Goal: Task Accomplishment & Management: Manage account settings

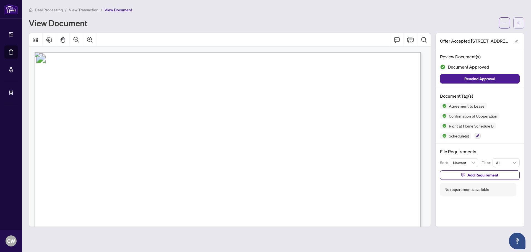
click at [522, 21] on button "button" at bounding box center [518, 22] width 11 height 11
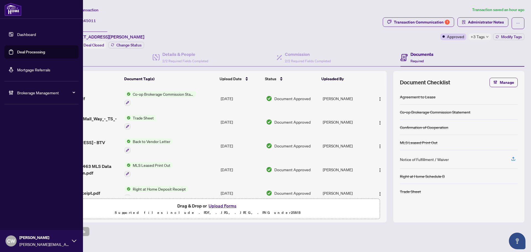
click at [17, 53] on link "Deal Processing" at bounding box center [31, 51] width 28 height 5
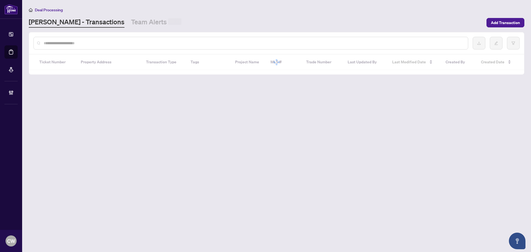
click at [89, 40] on input "text" at bounding box center [254, 43] width 420 height 6
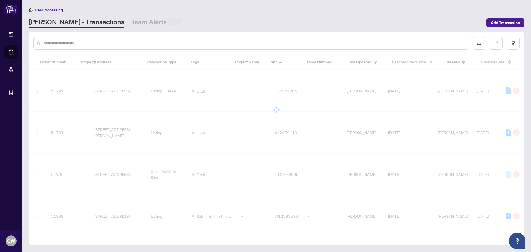
click at [95, 45] on input "text" at bounding box center [254, 43] width 420 height 6
paste input "*******"
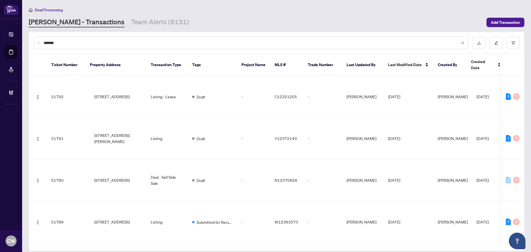
type input "*******"
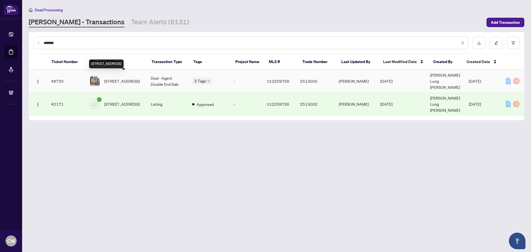
click at [127, 78] on span "[STREET_ADDRESS]" at bounding box center [121, 81] width 35 height 6
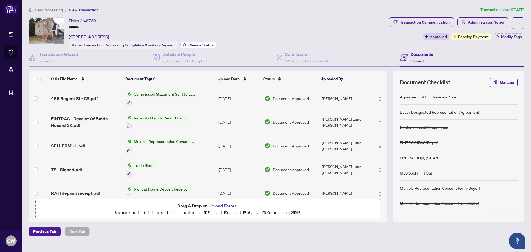
click at [200, 45] on span "Change Status" at bounding box center [200, 45] width 25 height 4
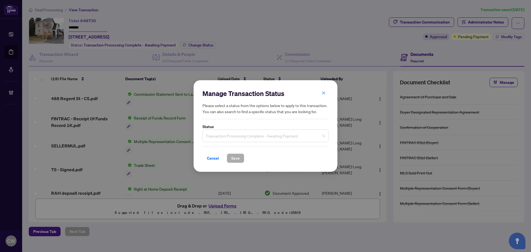
click at [265, 138] on span "Transaction Processing Complete - Awaiting Payment" at bounding box center [265, 135] width 119 height 11
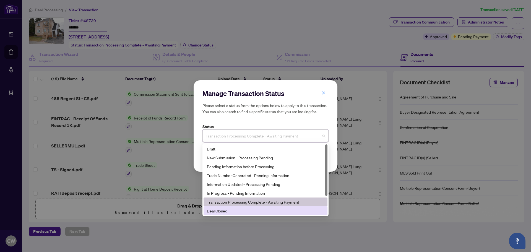
click at [243, 211] on div "Deal Closed" at bounding box center [265, 211] width 117 height 6
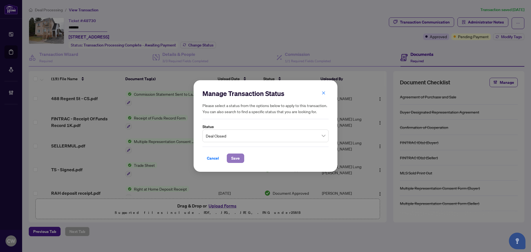
click at [237, 159] on span "Save" at bounding box center [235, 158] width 9 height 9
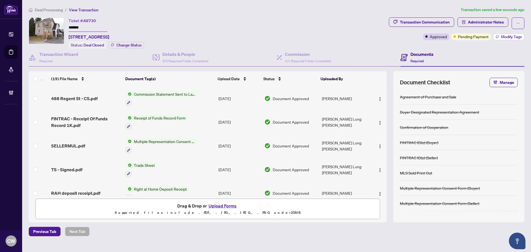
click at [513, 37] on span "Modify Tags" at bounding box center [511, 37] width 21 height 4
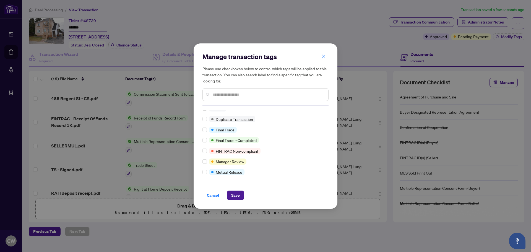
scroll to position [5, 0]
click at [237, 197] on span "Save" at bounding box center [235, 195] width 9 height 9
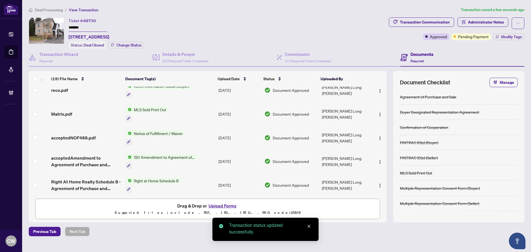
scroll to position [341, 0]
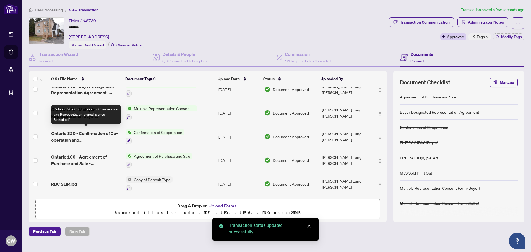
click at [84, 132] on span "Ontario 320 - Confirmation of Co-operation and Representation_signed_signed - S…" at bounding box center [86, 136] width 70 height 13
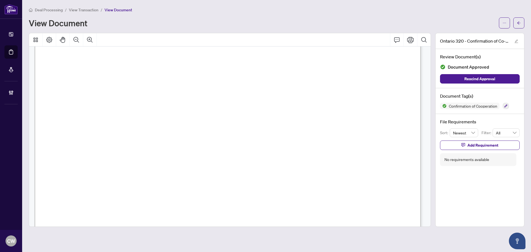
scroll to position [581, 0]
click at [515, 24] on button "button" at bounding box center [518, 22] width 11 height 11
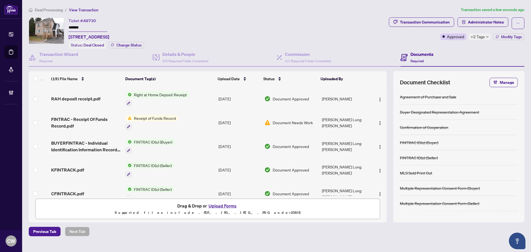
scroll to position [28, 0]
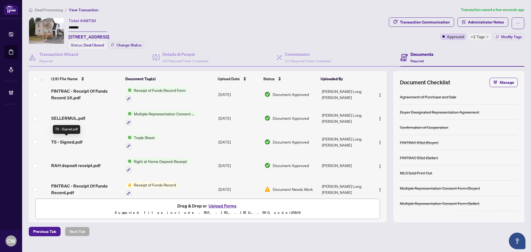
click at [73, 139] on span "TS - Signed.pdf" at bounding box center [66, 142] width 31 height 7
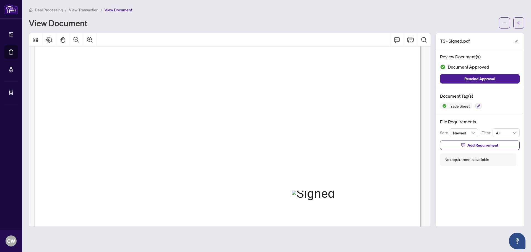
scroll to position [194, 0]
click at [519, 21] on icon "arrow-left" at bounding box center [519, 23] width 4 height 4
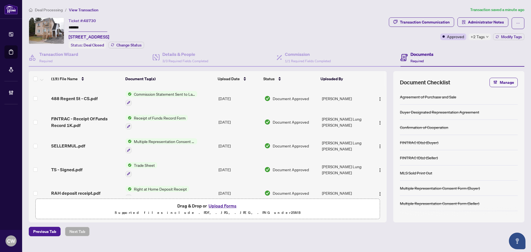
click at [230, 206] on button "Upload Forms" at bounding box center [222, 205] width 31 height 7
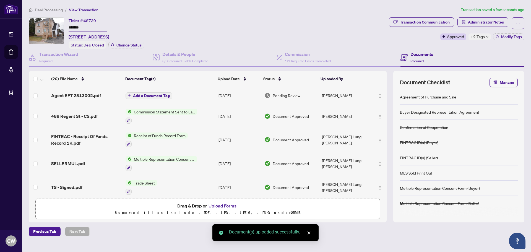
click at [143, 95] on span "Add a Document Tag" at bounding box center [151, 96] width 37 height 4
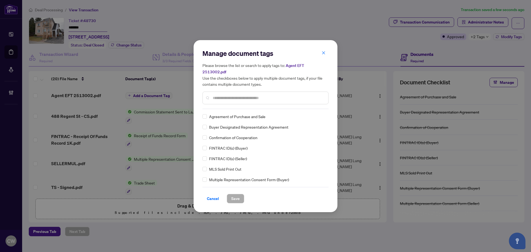
click at [226, 96] on input "text" at bounding box center [268, 98] width 111 height 6
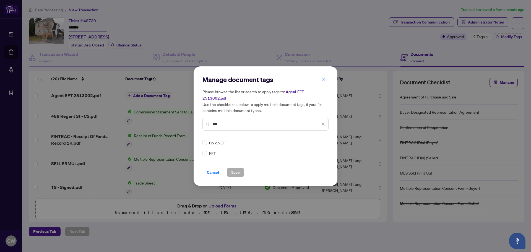
type input "***"
click at [320, 140] on div at bounding box center [319, 143] width 11 height 6
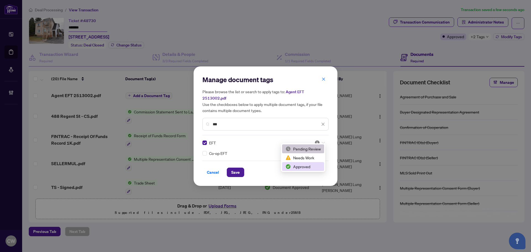
click at [297, 167] on div "Approved" at bounding box center [302, 166] width 35 height 6
click at [236, 169] on span "Save" at bounding box center [235, 172] width 9 height 9
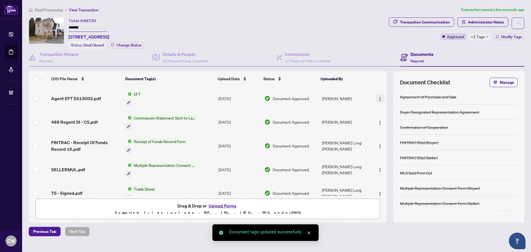
click at [378, 97] on img "button" at bounding box center [380, 99] width 4 height 4
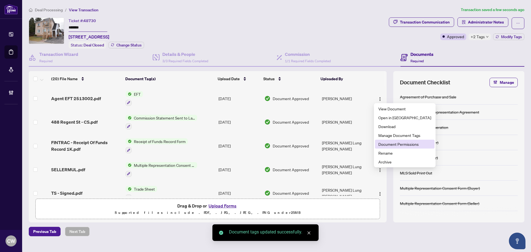
click at [390, 146] on span "Document Permissions" at bounding box center [404, 144] width 53 height 6
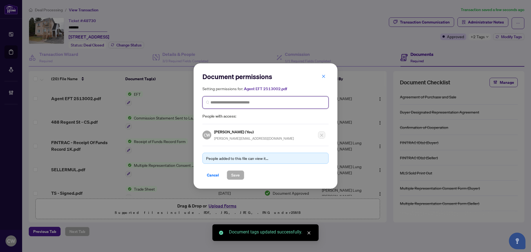
click at [264, 103] on input "search" at bounding box center [267, 103] width 114 height 6
paste input "**********"
type input "**********"
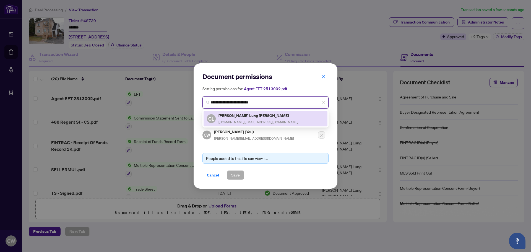
click at [242, 116] on h5 "[PERSON_NAME] Lung [PERSON_NAME]" at bounding box center [258, 115] width 80 height 6
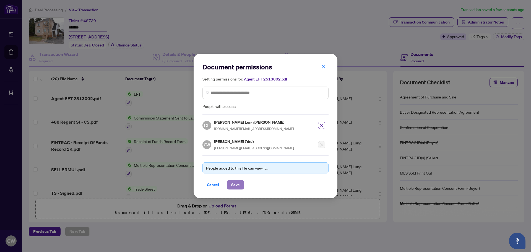
click at [237, 184] on span "Save" at bounding box center [235, 184] width 9 height 9
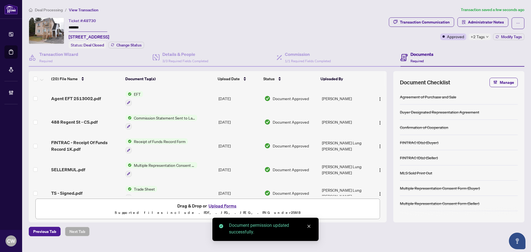
click at [90, 96] on span "Agent EFT 2513002.pdf" at bounding box center [76, 98] width 50 height 7
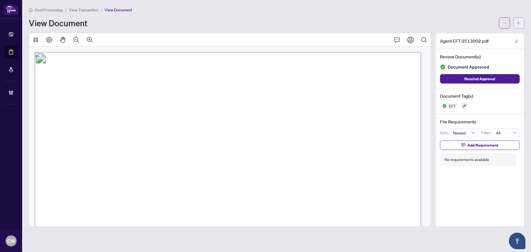
click at [519, 24] on icon "arrow-left" at bounding box center [519, 23] width 4 height 4
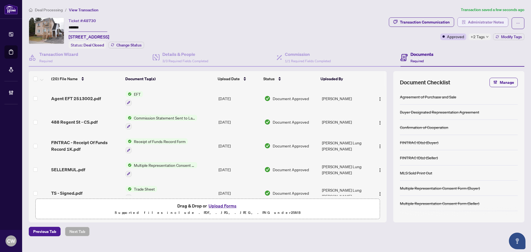
click at [486, 21] on span "Administrator Notes" at bounding box center [486, 22] width 36 height 9
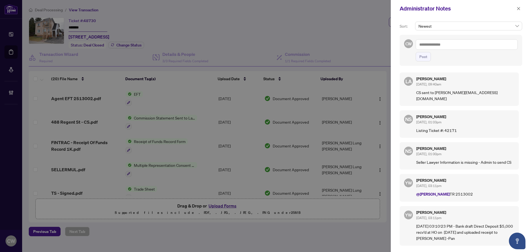
click at [453, 44] on textarea at bounding box center [467, 44] width 102 height 11
paste textarea "**********"
type textarea "**********"
drag, startPoint x: 422, startPoint y: 55, endPoint x: 437, endPoint y: 46, distance: 16.9
click at [422, 55] on span "Post" at bounding box center [423, 56] width 8 height 9
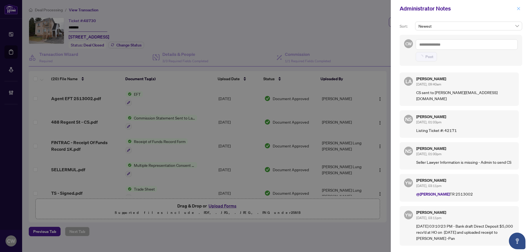
click at [517, 10] on icon "close" at bounding box center [518, 9] width 4 height 4
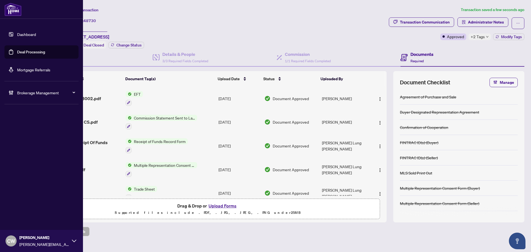
click at [17, 50] on link "Deal Processing" at bounding box center [31, 51] width 28 height 5
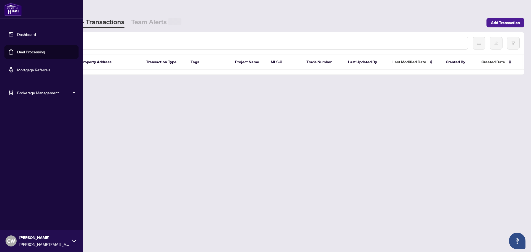
click at [101, 37] on div at bounding box center [250, 43] width 435 height 13
click at [98, 42] on input "text" at bounding box center [254, 43] width 420 height 6
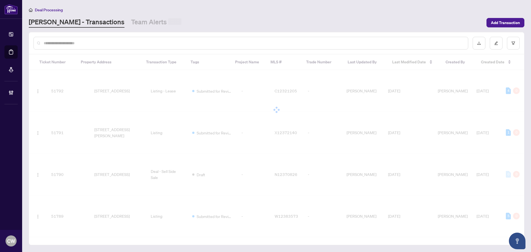
paste input "*******"
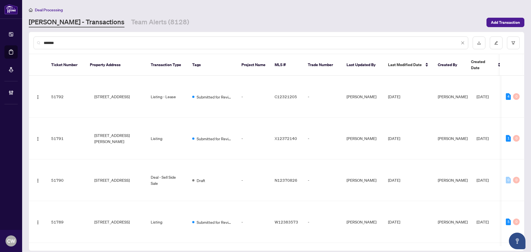
type input "*******"
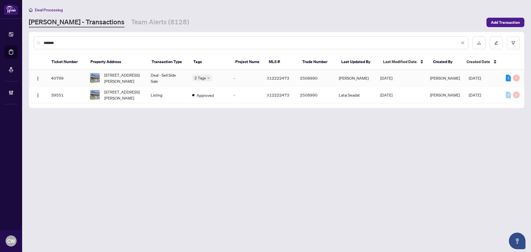
click at [124, 77] on span "[STREET_ADDRESS][PERSON_NAME]" at bounding box center [123, 78] width 38 height 12
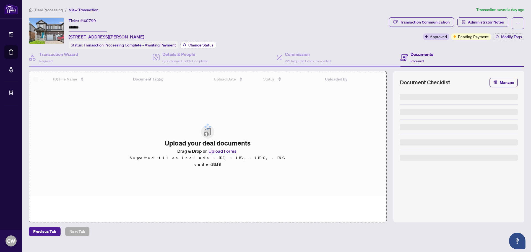
click at [198, 46] on span "Change Status" at bounding box center [200, 45] width 25 height 4
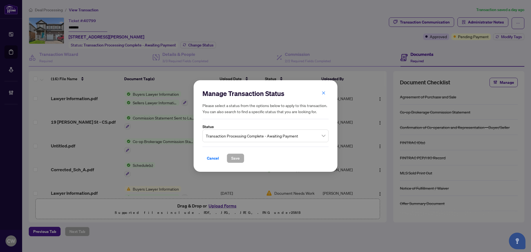
click at [246, 135] on span "Transaction Processing Complete - Awaiting Payment" at bounding box center [265, 135] width 119 height 11
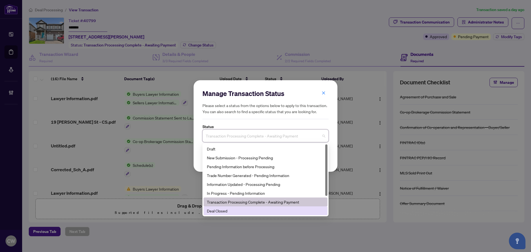
click at [224, 210] on div "Deal Closed" at bounding box center [265, 211] width 117 height 6
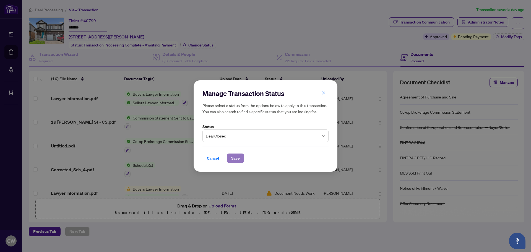
click at [236, 160] on span "Save" at bounding box center [235, 158] width 9 height 9
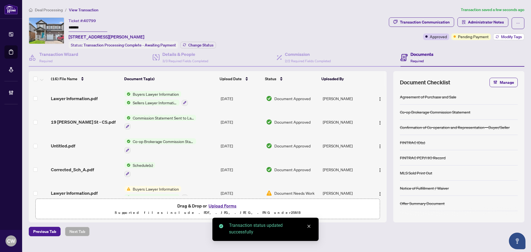
click at [515, 36] on span "Modify Tags" at bounding box center [511, 37] width 21 height 4
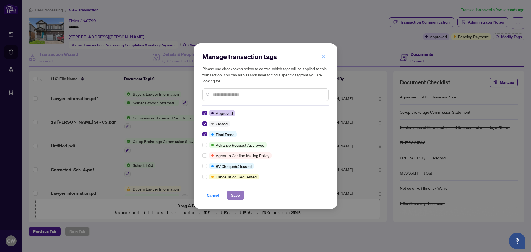
click at [238, 193] on span "Save" at bounding box center [235, 195] width 9 height 9
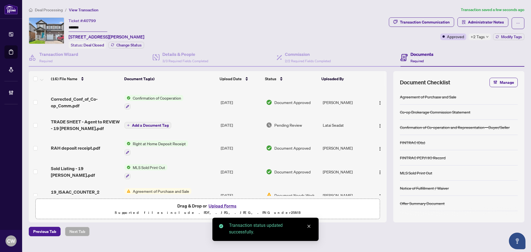
scroll to position [111, 0]
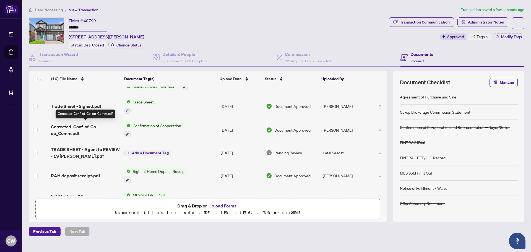
click at [75, 126] on span "Corrected_Conf_of_Co-op_Comm.pdf" at bounding box center [85, 129] width 69 height 13
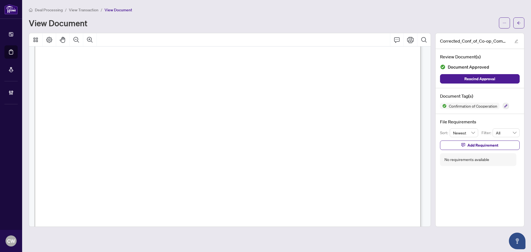
scroll to position [553, 0]
click at [519, 23] on icon "arrow-left" at bounding box center [519, 23] width 4 height 4
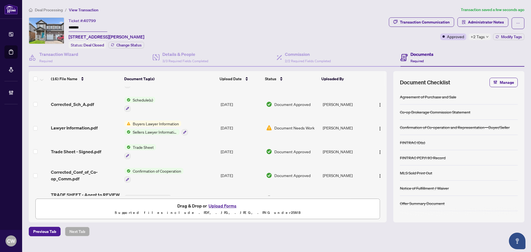
scroll to position [83, 0]
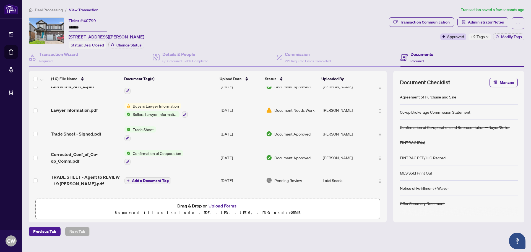
click at [77, 134] on span "Trade Sheet - Signed.pdf" at bounding box center [76, 133] width 50 height 7
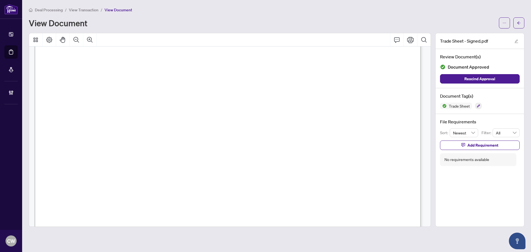
scroll to position [166, 0]
click at [520, 22] on icon "arrow-left" at bounding box center [519, 23] width 4 height 4
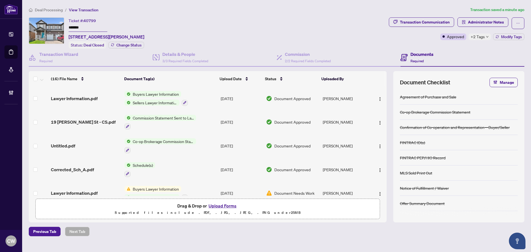
click at [230, 206] on button "Upload Forms" at bounding box center [222, 205] width 31 height 7
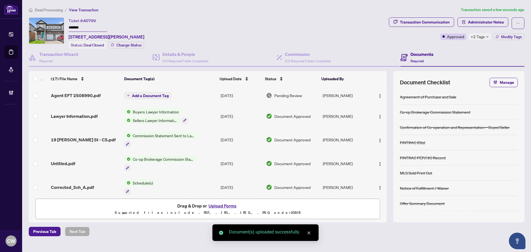
click at [158, 94] on span "Add a Document Tag" at bounding box center [150, 96] width 37 height 4
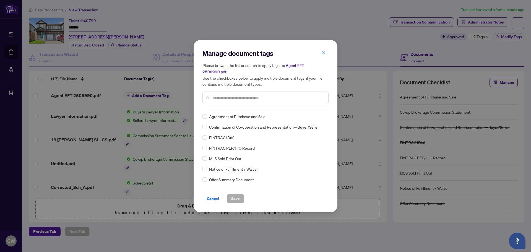
click at [233, 95] on input "text" at bounding box center [268, 98] width 111 height 6
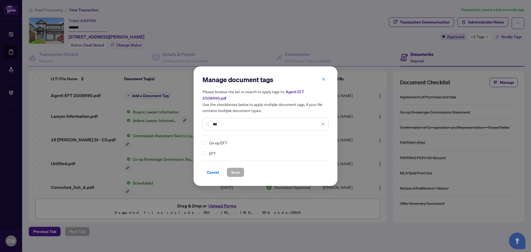
type input "***"
click at [314, 140] on img at bounding box center [317, 143] width 6 height 6
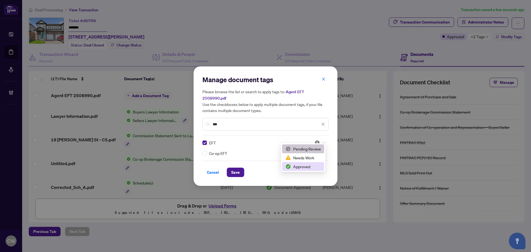
drag, startPoint x: 310, startPoint y: 166, endPoint x: 253, endPoint y: 167, distance: 56.4
click at [309, 166] on div "Approved" at bounding box center [302, 166] width 35 height 6
click at [231, 168] on span "Save" at bounding box center [235, 172] width 9 height 9
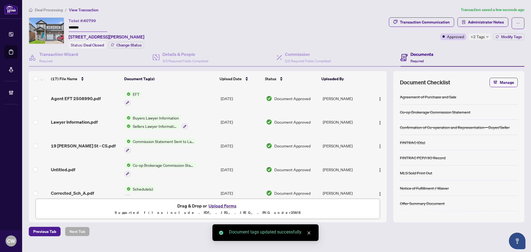
click at [378, 97] on img "button" at bounding box center [380, 99] width 4 height 4
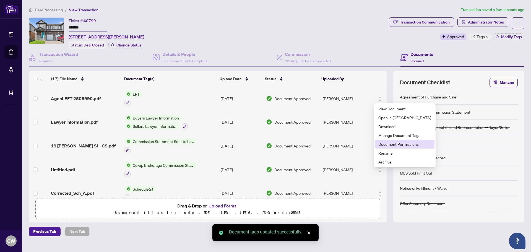
click at [394, 143] on span "Document Permissions" at bounding box center [404, 144] width 53 height 6
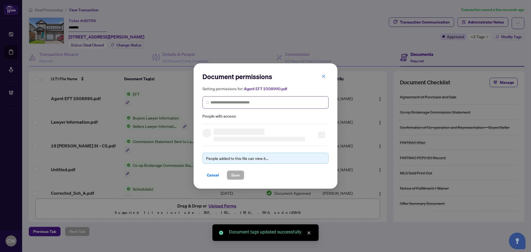
click at [239, 106] on span at bounding box center [265, 102] width 126 height 12
click at [240, 103] on input "search" at bounding box center [267, 103] width 114 height 6
paste input "**********"
type input "**********"
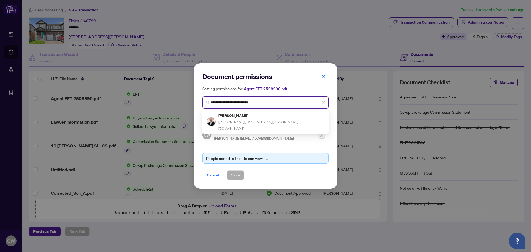
click at [243, 117] on h5 "[PERSON_NAME]" at bounding box center [271, 115] width 106 height 6
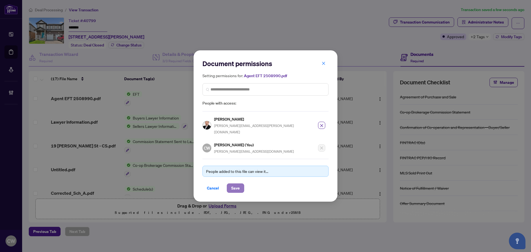
click at [241, 183] on button "Save" at bounding box center [235, 187] width 17 height 9
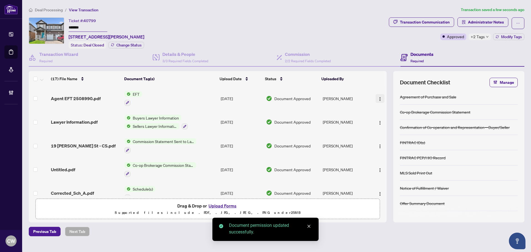
click at [377, 94] on button "button" at bounding box center [379, 98] width 9 height 9
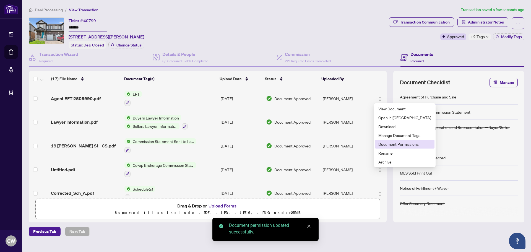
click at [382, 142] on span "Document Permissions" at bounding box center [404, 144] width 53 height 6
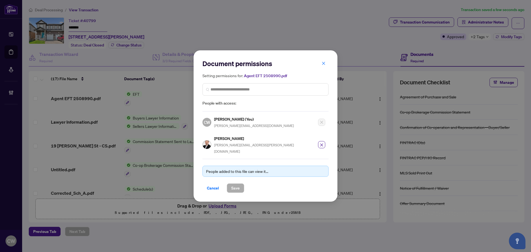
click at [324, 63] on span "button" at bounding box center [324, 63] width 4 height 9
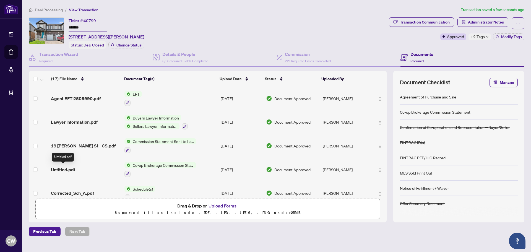
click at [69, 166] on span "Untitled.pdf" at bounding box center [63, 169] width 24 height 7
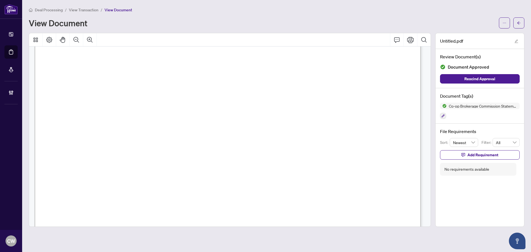
scroll to position [194, 0]
click at [519, 22] on icon "arrow-left" at bounding box center [519, 23] width 4 height 4
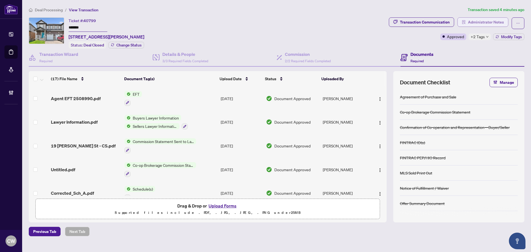
click at [490, 25] on span "Administrator Notes" at bounding box center [486, 22] width 36 height 9
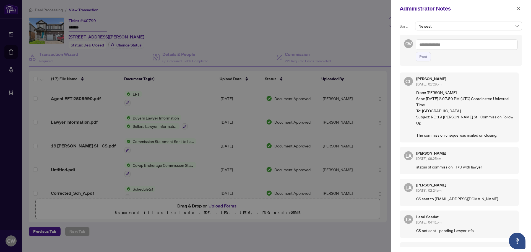
click at [448, 47] on textarea at bounding box center [467, 44] width 102 height 11
paste textarea "**********"
drag, startPoint x: 450, startPoint y: 48, endPoint x: 404, endPoint y: 42, distance: 45.5
click at [404, 42] on div "**********" at bounding box center [460, 50] width 122 height 31
paste textarea "**********"
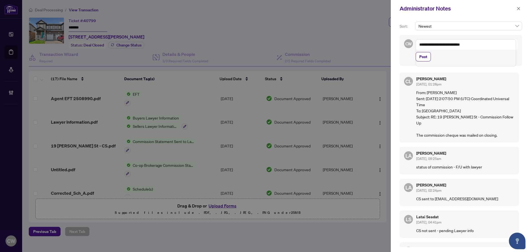
paste textarea "**********"
type textarea "**********"
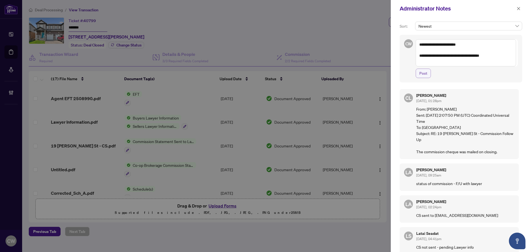
click at [422, 73] on span "Post" at bounding box center [423, 73] width 8 height 9
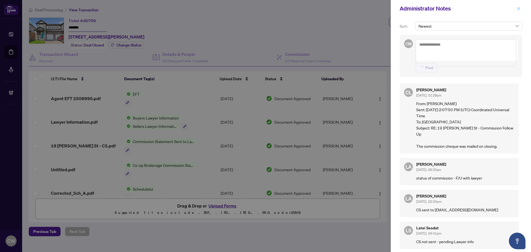
click at [519, 8] on icon "close" at bounding box center [518, 8] width 3 height 3
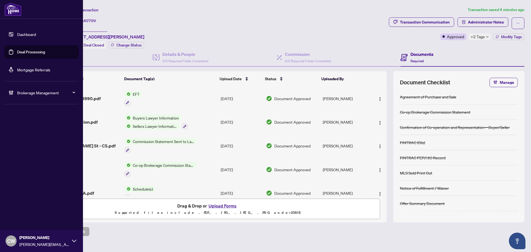
click at [17, 51] on link "Deal Processing" at bounding box center [31, 51] width 28 height 5
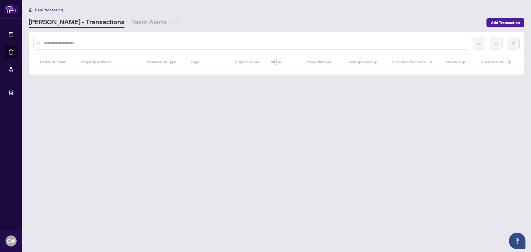
click at [93, 44] on input "text" at bounding box center [254, 43] width 420 height 6
paste input "*******"
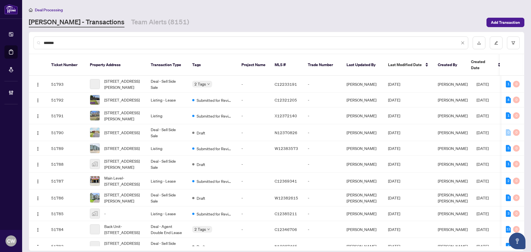
type input "*******"
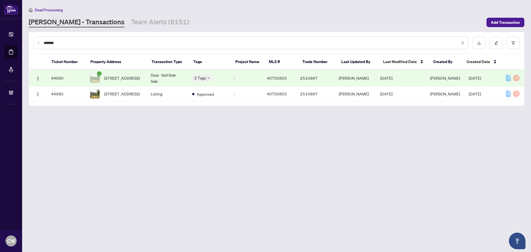
click at [113, 76] on span "[STREET_ADDRESS]" at bounding box center [121, 78] width 35 height 6
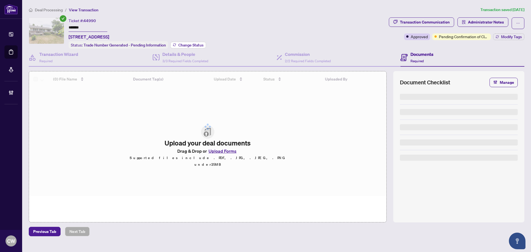
click at [195, 43] on span "Change Status" at bounding box center [190, 45] width 25 height 4
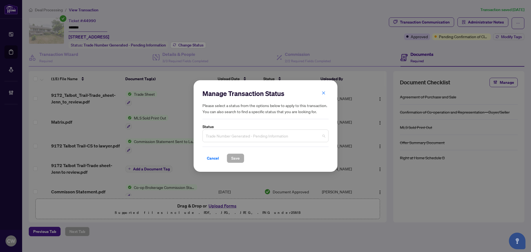
click at [250, 134] on span "Trade Number Generated - Pending Information" at bounding box center [265, 135] width 119 height 11
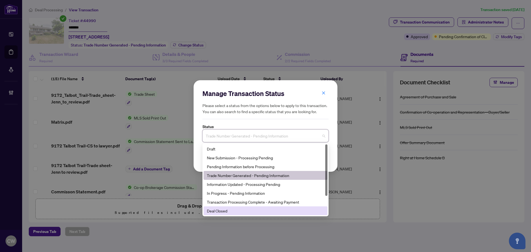
click at [224, 211] on div "Deal Closed" at bounding box center [265, 211] width 117 height 6
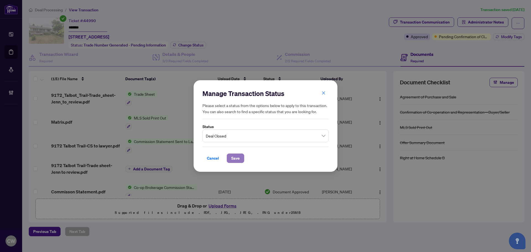
click at [239, 158] on span "Save" at bounding box center [235, 158] width 9 height 9
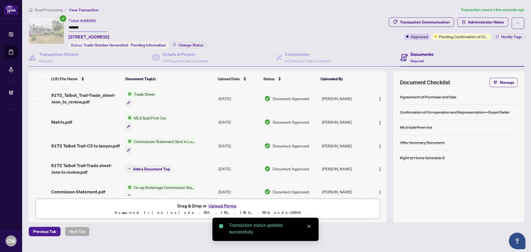
click at [503, 35] on span "Modify Tags" at bounding box center [511, 37] width 21 height 4
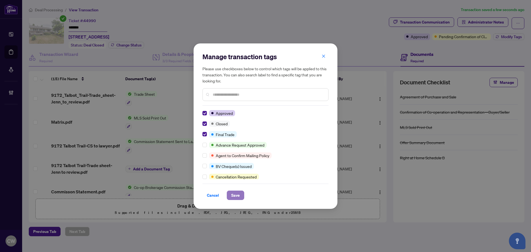
click at [239, 195] on span "Save" at bounding box center [235, 195] width 9 height 9
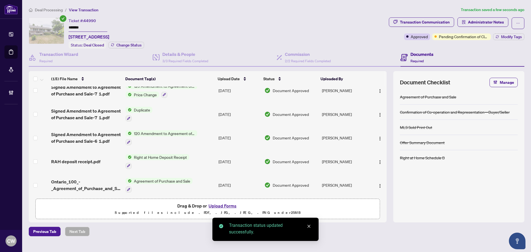
scroll to position [221, 0]
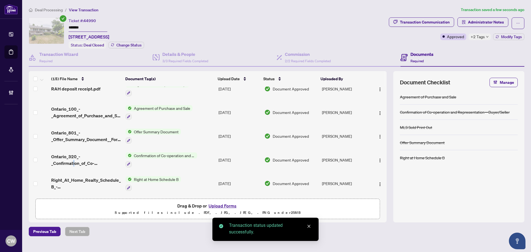
click at [74, 162] on span "Ontario_320_-_Confirmation_of_Co-operation_and_Representation-4 1.pdf" at bounding box center [86, 159] width 70 height 13
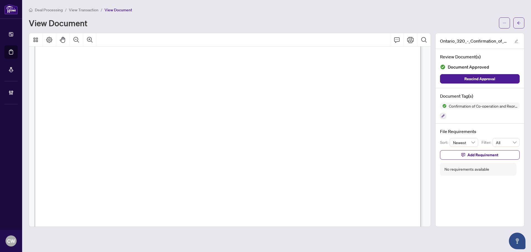
scroll to position [581, 0]
click at [519, 23] on icon "arrow-left" at bounding box center [519, 23] width 4 height 4
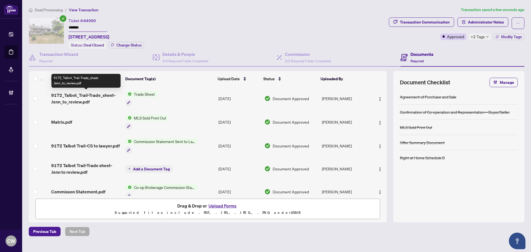
click at [89, 97] on span "9172_Talbot_Trail-Trade_sheet-Jenn_to_review.pdf" at bounding box center [86, 98] width 70 height 13
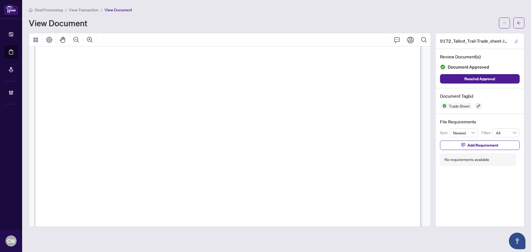
scroll to position [221, 0]
click at [519, 25] on span "button" at bounding box center [519, 23] width 4 height 9
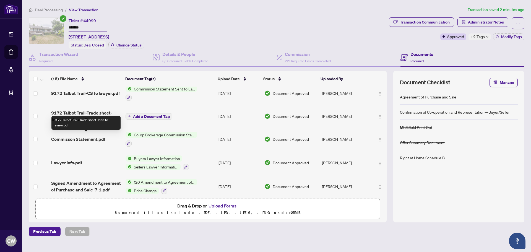
scroll to position [55, 0]
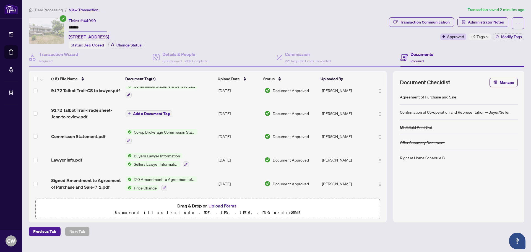
click at [90, 135] on span "Commisson Statement.pdf" at bounding box center [78, 136] width 54 height 7
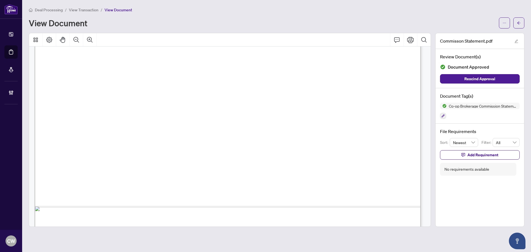
scroll to position [194, 0]
drag, startPoint x: 148, startPoint y: 93, endPoint x: 203, endPoint y: 95, distance: 54.5
drag, startPoint x: 519, startPoint y: 22, endPoint x: 3, endPoint y: 74, distance: 518.8
click at [519, 22] on icon "arrow-left" at bounding box center [519, 23] width 4 height 4
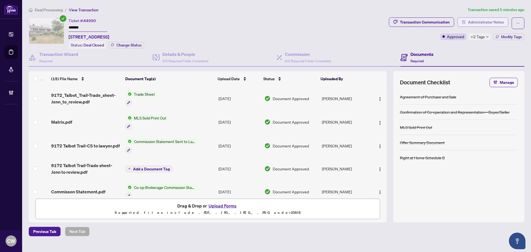
click at [489, 21] on span "Administrator Notes" at bounding box center [486, 22] width 36 height 9
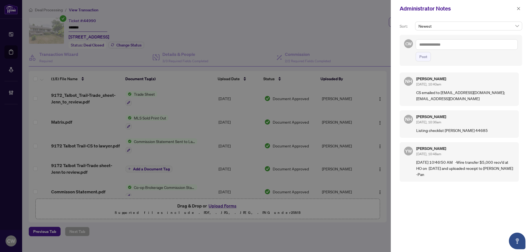
click at [459, 38] on div "CW Post" at bounding box center [460, 50] width 122 height 31
click at [459, 41] on textarea at bounding box center [467, 44] width 102 height 11
paste textarea "**********"
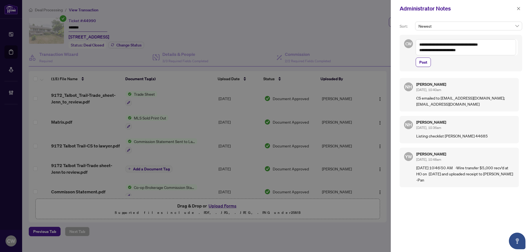
drag, startPoint x: 472, startPoint y: 51, endPoint x: 394, endPoint y: 50, distance: 78.5
click at [394, 50] on div "**********" at bounding box center [461, 134] width 140 height 235
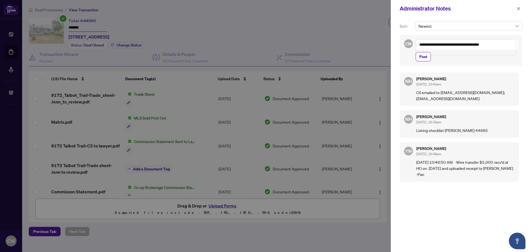
paste textarea "**********"
type textarea "**********"
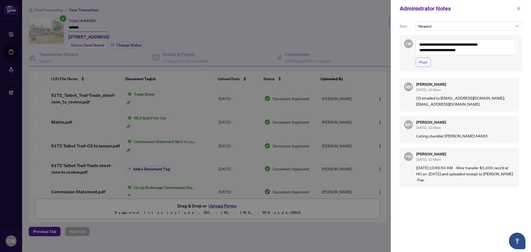
click at [427, 61] on button "Post" at bounding box center [423, 62] width 15 height 9
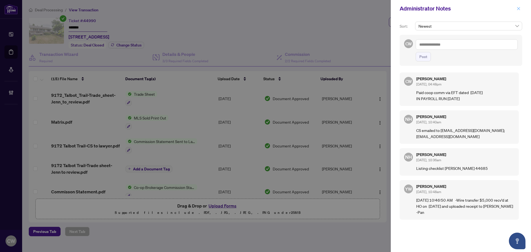
click at [519, 9] on icon "close" at bounding box center [518, 9] width 4 height 4
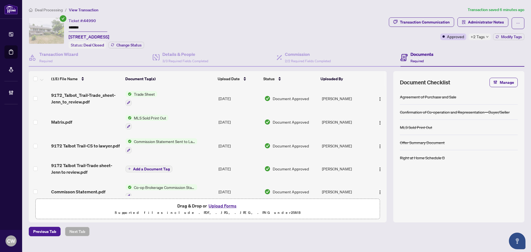
click at [230, 205] on button "Upload Forms" at bounding box center [222, 205] width 31 height 7
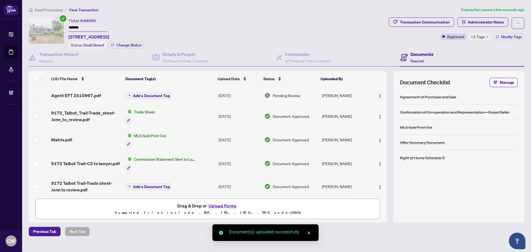
click at [156, 94] on span "Add a Document Tag" at bounding box center [151, 96] width 37 height 4
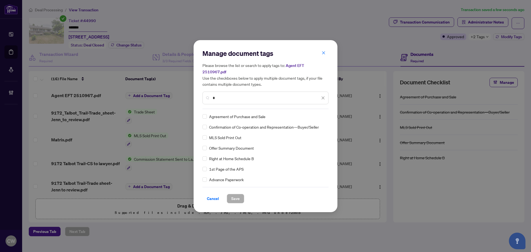
click at [221, 95] on input "*" at bounding box center [266, 98] width 107 height 6
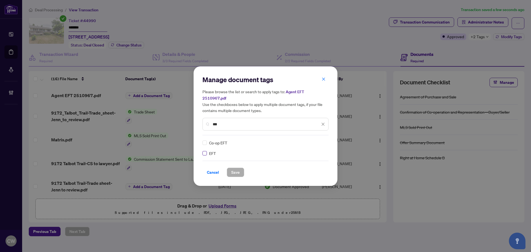
type input "***"
click at [316, 139] on input "search" at bounding box center [317, 143] width 6 height 8
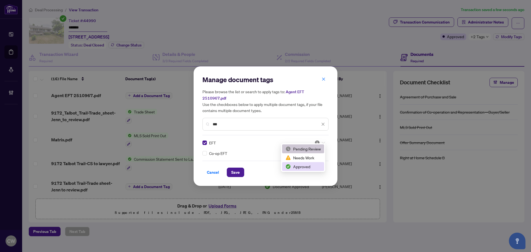
click at [313, 166] on div "Approved" at bounding box center [302, 166] width 35 height 6
click at [234, 169] on span "Save" at bounding box center [235, 172] width 9 height 9
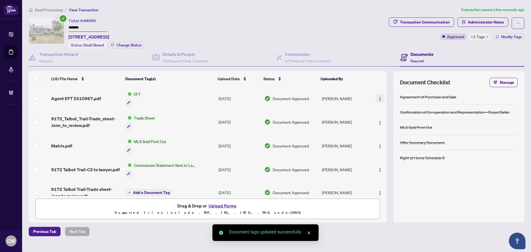
click at [380, 96] on span "button" at bounding box center [380, 98] width 4 height 6
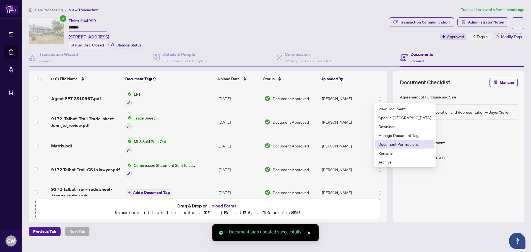
click at [388, 142] on span "Document Permissions" at bounding box center [404, 144] width 53 height 6
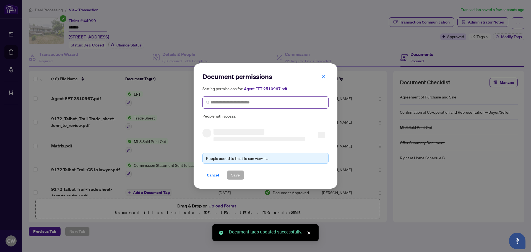
click at [245, 106] on span at bounding box center [265, 102] width 126 height 12
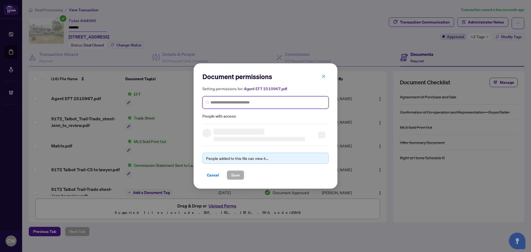
paste input "**********"
type input "**********"
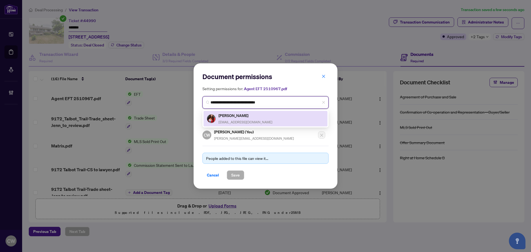
click at [229, 117] on h5 "[PERSON_NAME]" at bounding box center [245, 115] width 54 height 6
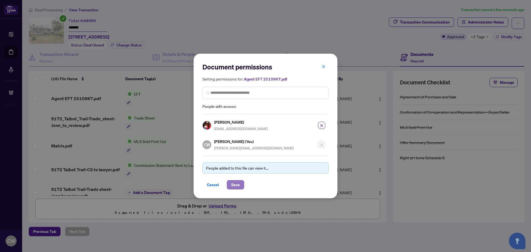
click at [238, 182] on span "Save" at bounding box center [235, 184] width 9 height 9
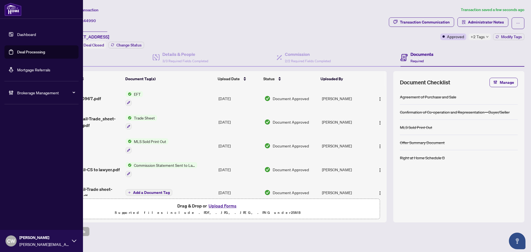
click at [17, 54] on link "Deal Processing" at bounding box center [31, 51] width 28 height 5
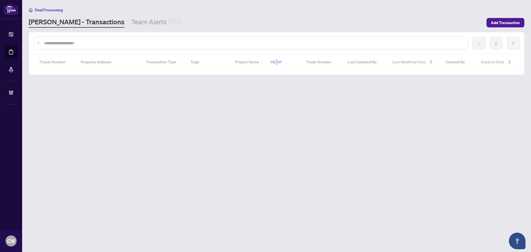
click at [108, 45] on input "text" at bounding box center [254, 43] width 420 height 6
click at [107, 44] on input "text" at bounding box center [254, 43] width 420 height 6
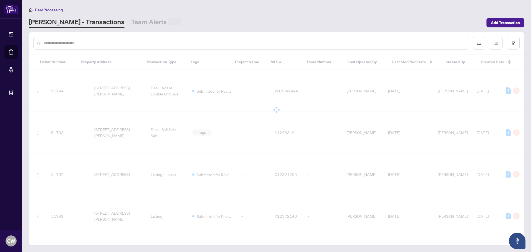
paste input "*******"
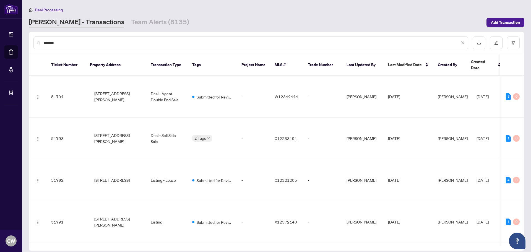
type input "*******"
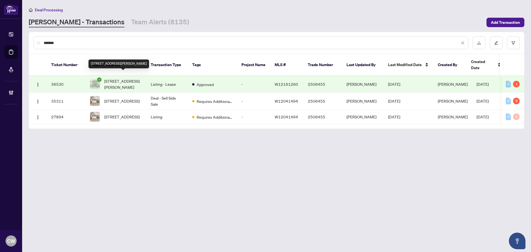
click at [127, 80] on span "[STREET_ADDRESS][PERSON_NAME]" at bounding box center [123, 84] width 38 height 12
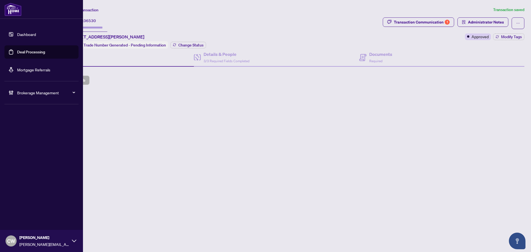
type input "*******"
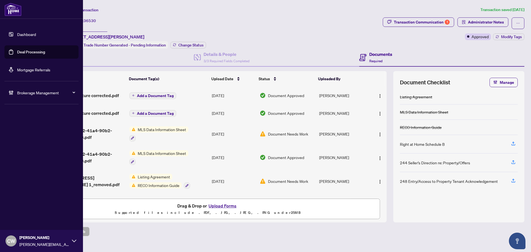
click at [20, 54] on link "Deal Processing" at bounding box center [31, 51] width 28 height 5
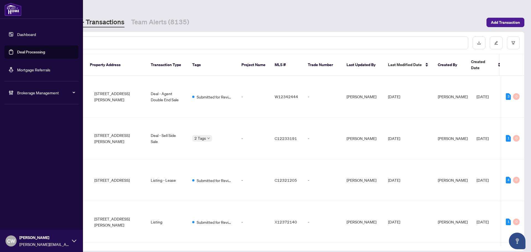
click at [101, 43] on input "text" at bounding box center [254, 43] width 420 height 6
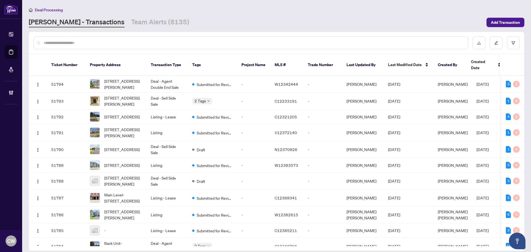
paste input "*******"
type input "*******"
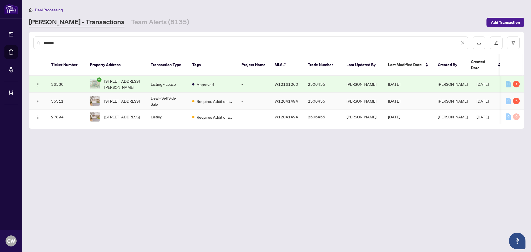
click at [121, 98] on span "[STREET_ADDRESS]" at bounding box center [121, 101] width 35 height 6
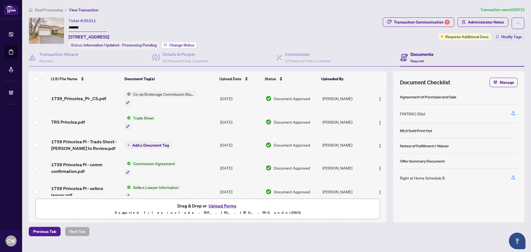
click at [191, 44] on span "Change Status" at bounding box center [181, 45] width 25 height 4
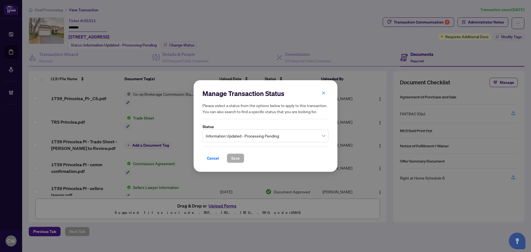
click at [266, 136] on span "Information Updated - Processing Pending" at bounding box center [265, 135] width 119 height 11
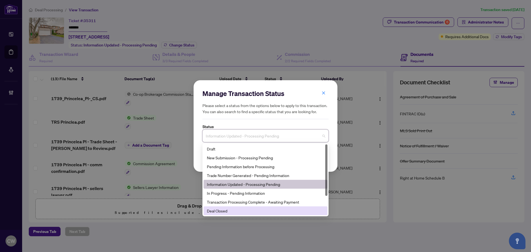
click at [247, 210] on div "Deal Closed" at bounding box center [265, 211] width 117 height 6
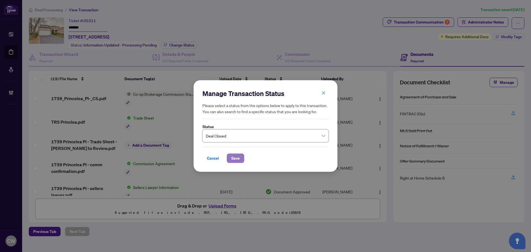
click at [230, 162] on button "Save" at bounding box center [235, 157] width 17 height 9
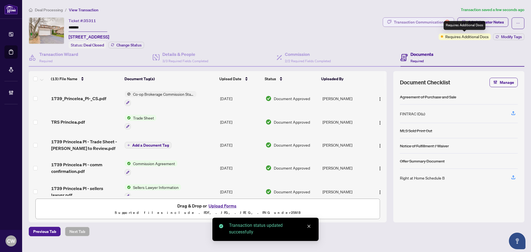
click at [439, 22] on div "Transaction Communication 6" at bounding box center [422, 22] width 56 height 9
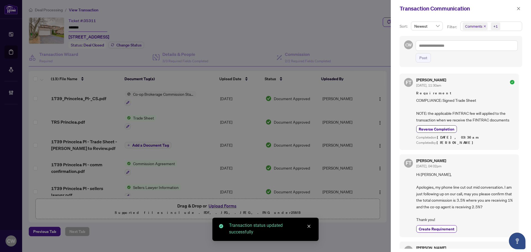
click at [485, 26] on icon "close" at bounding box center [485, 26] width 2 height 2
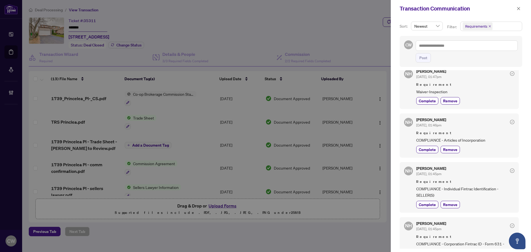
scroll to position [111, 0]
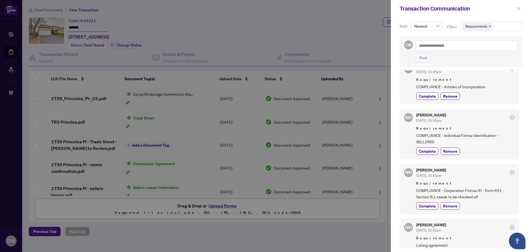
click at [519, 10] on icon "close" at bounding box center [518, 8] width 3 height 3
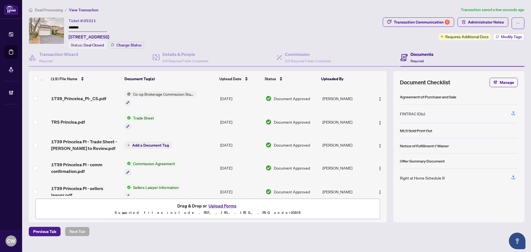
click at [516, 38] on span "Modify Tags" at bounding box center [511, 37] width 21 height 4
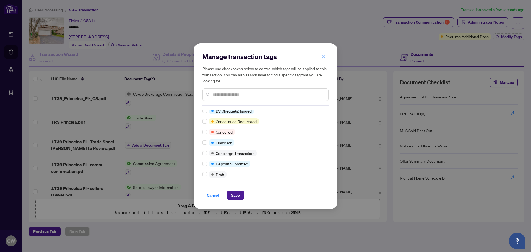
scroll to position [0, 0]
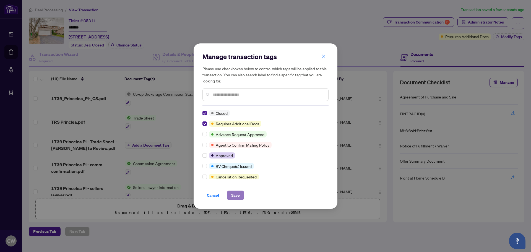
click at [229, 191] on button "Save" at bounding box center [235, 194] width 17 height 9
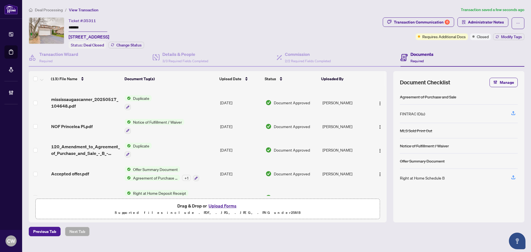
scroll to position [198, 0]
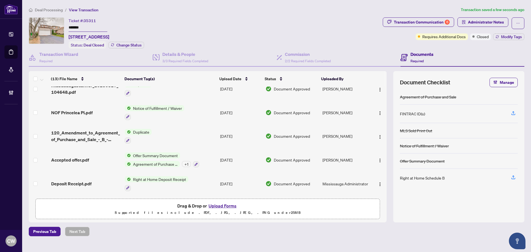
click at [76, 158] on span "Accepted offer.pdf" at bounding box center [70, 159] width 38 height 7
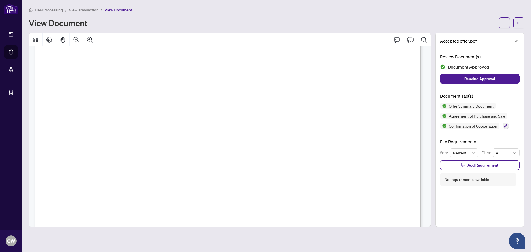
scroll to position [2765, 0]
drag, startPoint x: 518, startPoint y: 26, endPoint x: 345, endPoint y: 252, distance: 284.2
click at [518, 25] on span "button" at bounding box center [519, 23] width 4 height 9
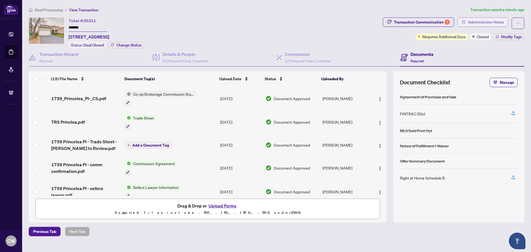
click at [487, 20] on span "Administrator Notes" at bounding box center [486, 22] width 36 height 9
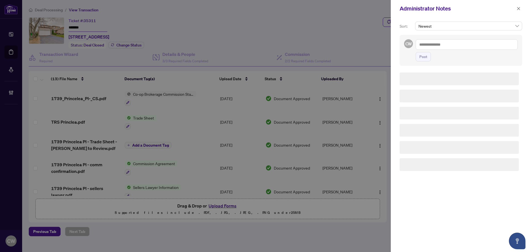
click at [469, 36] on div "CW Post" at bounding box center [460, 50] width 122 height 31
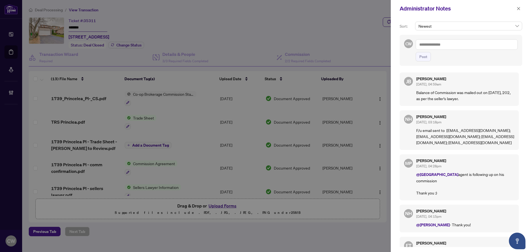
click at [463, 42] on textarea at bounding box center [467, 44] width 102 height 11
paste textarea "**********"
type textarea "**********"
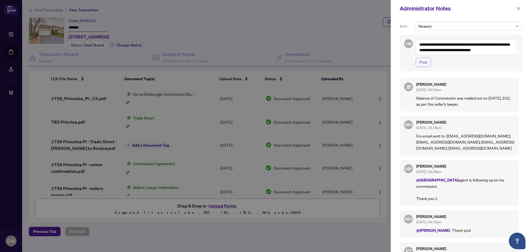
click at [424, 64] on span "Post" at bounding box center [423, 62] width 8 height 9
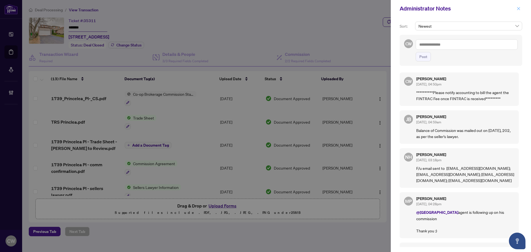
click at [517, 9] on icon "close" at bounding box center [518, 9] width 4 height 4
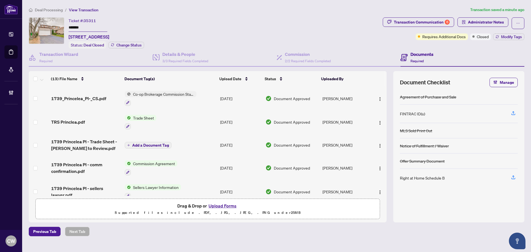
click at [79, 98] on span "1739_Princelea_Pl-_CS.pdf" at bounding box center [78, 98] width 55 height 7
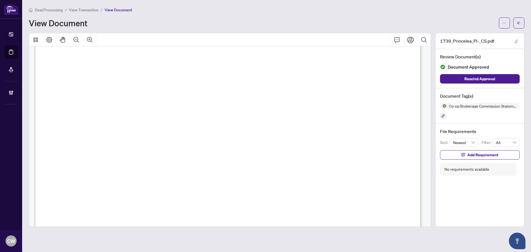
scroll to position [221, 0]
click at [518, 24] on icon "arrow-left" at bounding box center [518, 22] width 3 height 3
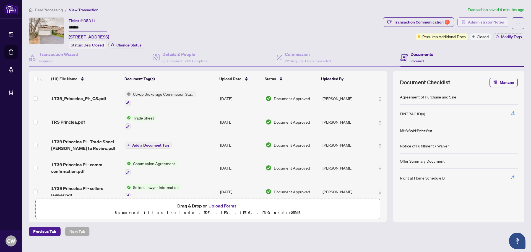
click at [497, 23] on span "Administrator Notes" at bounding box center [486, 22] width 36 height 9
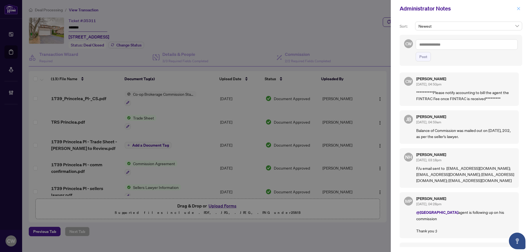
click at [518, 8] on icon "close" at bounding box center [518, 8] width 3 height 3
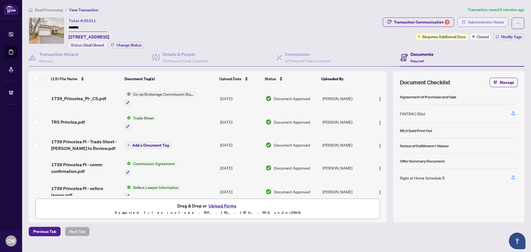
click at [492, 18] on span "Administrator Notes" at bounding box center [486, 22] width 36 height 9
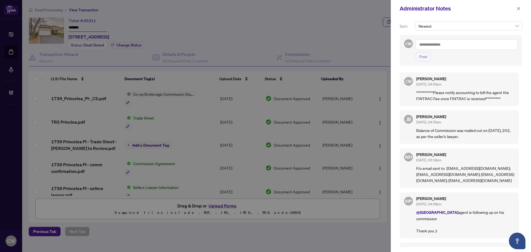
click at [462, 43] on textarea at bounding box center [467, 44] width 102 height 11
paste textarea "**********"
type textarea "**********"
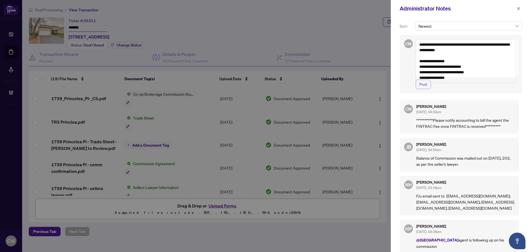
click at [424, 89] on span "Post" at bounding box center [423, 84] width 8 height 9
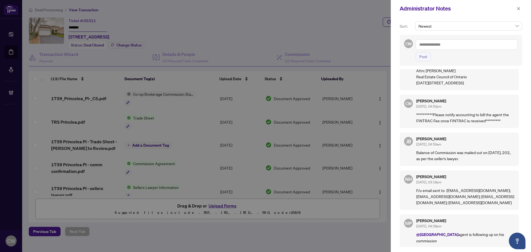
scroll to position [28, 0]
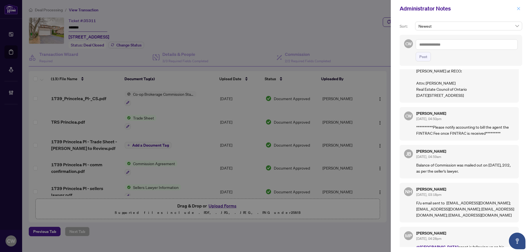
click at [518, 9] on icon "close" at bounding box center [518, 8] width 3 height 3
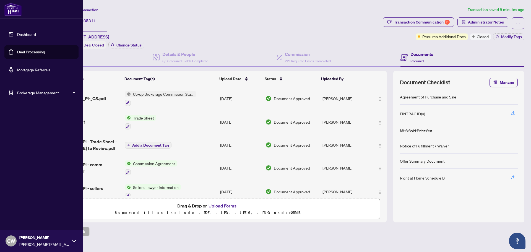
click at [21, 54] on link "Deal Processing" at bounding box center [31, 51] width 28 height 5
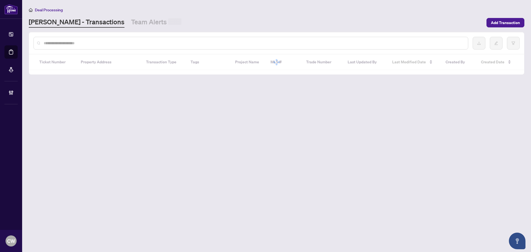
click at [95, 42] on input "text" at bounding box center [254, 43] width 420 height 6
paste input "*******"
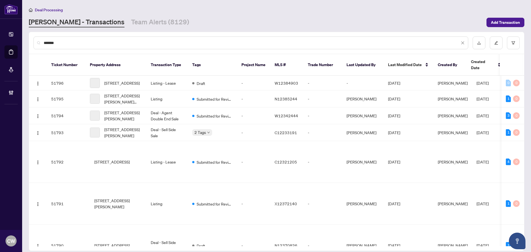
type input "*******"
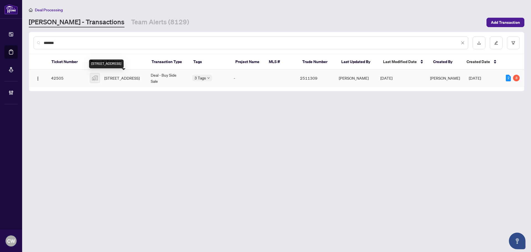
click at [132, 77] on span "[STREET_ADDRESS]" at bounding box center [121, 78] width 35 height 6
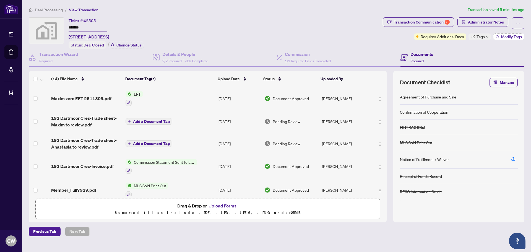
click at [506, 35] on span "Modify Tags" at bounding box center [511, 37] width 21 height 4
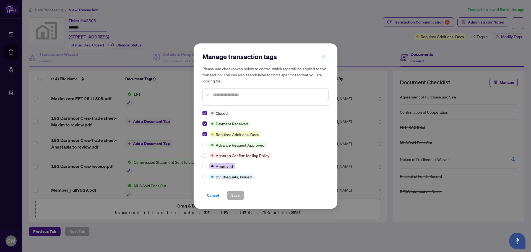
click at [324, 58] on icon "close" at bounding box center [324, 56] width 4 height 4
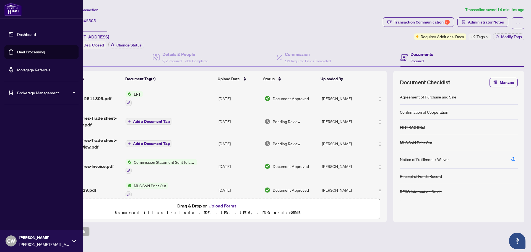
click at [21, 52] on link "Deal Processing" at bounding box center [31, 51] width 28 height 5
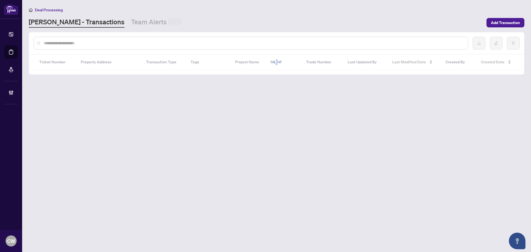
click at [109, 43] on input "text" at bounding box center [254, 43] width 420 height 6
paste input "*******"
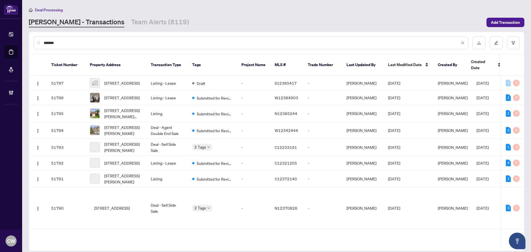
type input "*******"
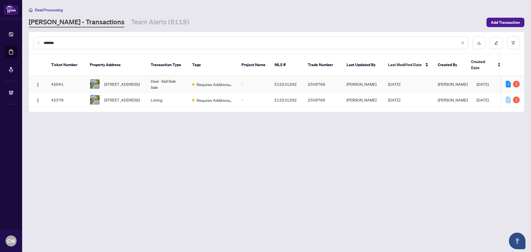
click at [113, 81] on span "[STREET_ADDRESS]" at bounding box center [121, 84] width 35 height 6
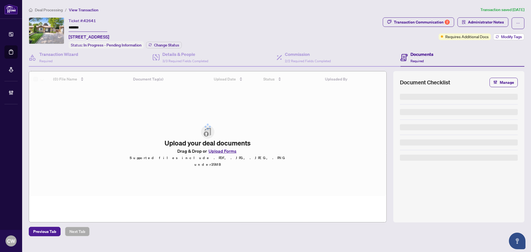
click at [503, 36] on span "Modify Tags" at bounding box center [511, 37] width 21 height 4
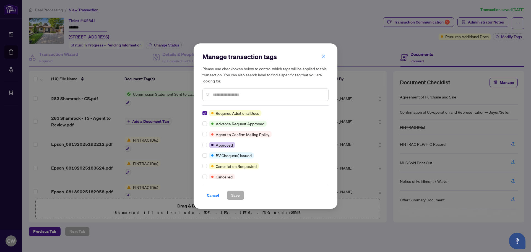
click at [322, 55] on icon "close" at bounding box center [323, 56] width 3 height 3
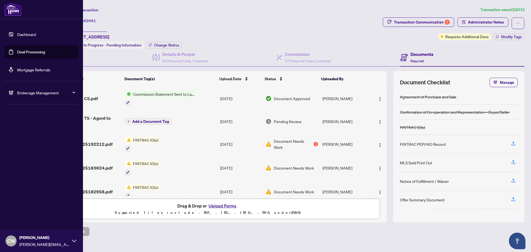
click at [17, 51] on link "Deal Processing" at bounding box center [31, 51] width 28 height 5
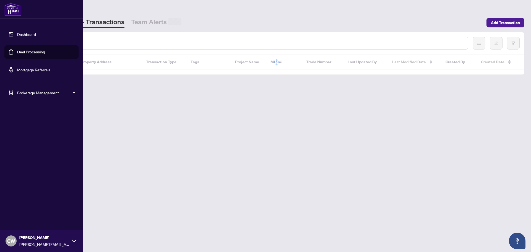
click at [100, 43] on input "text" at bounding box center [254, 43] width 420 height 6
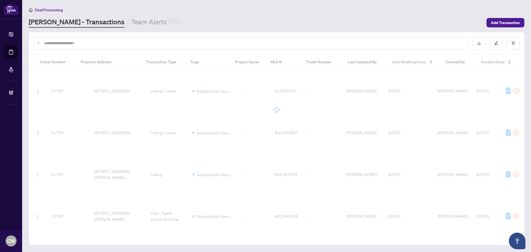
paste input "*******"
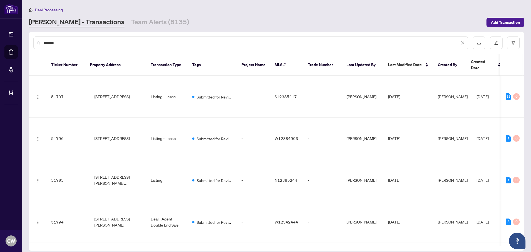
type input "*******"
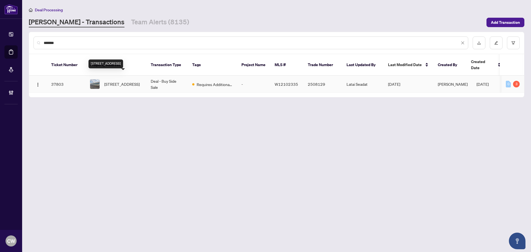
click at [113, 81] on span "[STREET_ADDRESS]" at bounding box center [121, 84] width 35 height 6
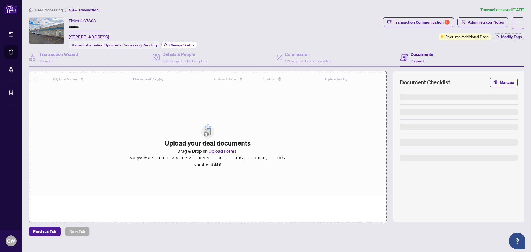
click at [182, 47] on button "Change Status" at bounding box center [179, 45] width 36 height 7
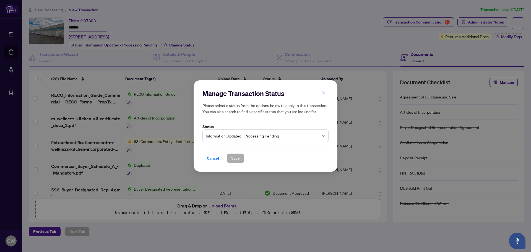
click at [241, 140] on span "Information Updated - Processing Pending" at bounding box center [265, 135] width 119 height 11
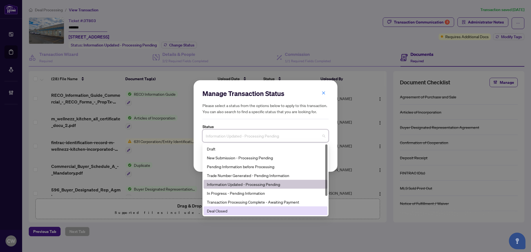
click at [242, 208] on div "Deal Closed" at bounding box center [265, 211] width 117 height 6
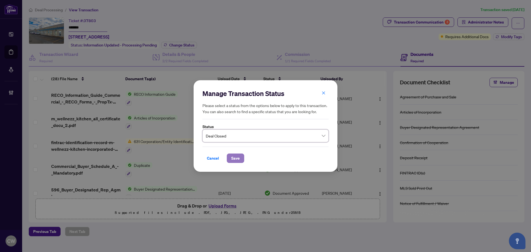
click at [234, 160] on span "Save" at bounding box center [235, 158] width 9 height 9
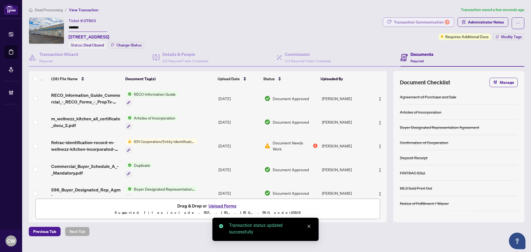
click at [433, 17] on button "Transaction Communication 3" at bounding box center [418, 21] width 71 height 9
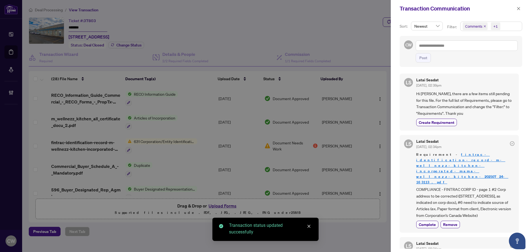
click at [433, 19] on div "Sort: Newest Filter: Comments +1 CW Post [PERSON_NAME] Seadat [DATE], 02:39pm H…" at bounding box center [461, 134] width 140 height 235
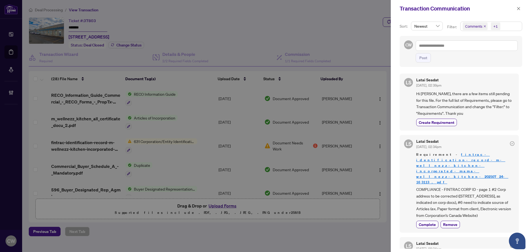
click at [484, 26] on icon "close" at bounding box center [485, 26] width 2 height 2
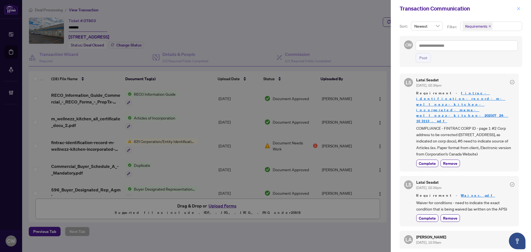
click at [518, 10] on icon "close" at bounding box center [518, 8] width 3 height 3
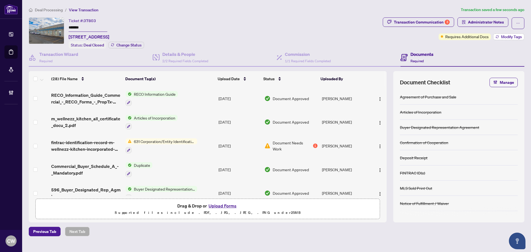
click at [507, 37] on span "Modify Tags" at bounding box center [511, 37] width 21 height 4
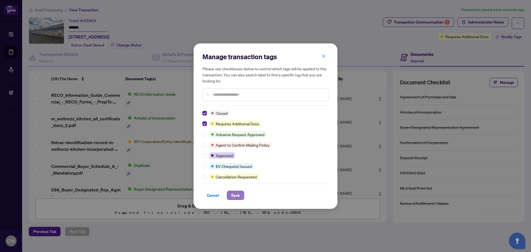
click at [235, 196] on span "Save" at bounding box center [235, 195] width 9 height 9
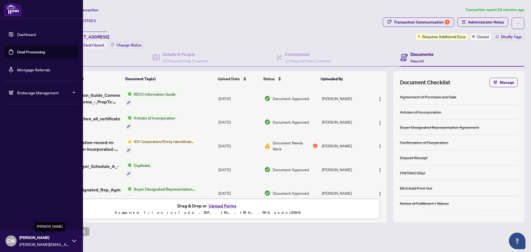
click at [29, 238] on span "[PERSON_NAME]" at bounding box center [44, 237] width 50 height 6
click at [23, 220] on span "Logout" at bounding box center [22, 219] width 12 height 9
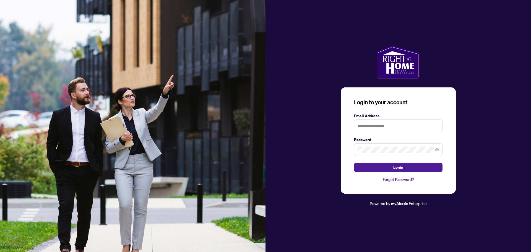
type input "**********"
click at [375, 169] on button "Login" at bounding box center [398, 167] width 88 height 9
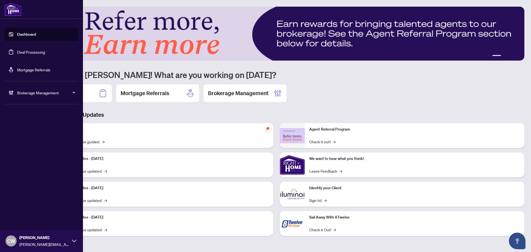
click at [17, 54] on link "Deal Processing" at bounding box center [31, 51] width 28 height 5
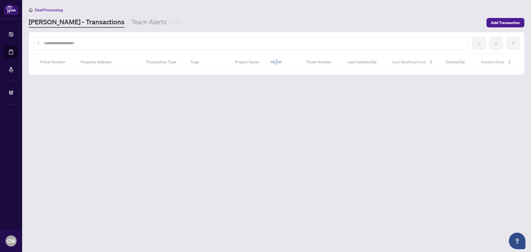
click at [101, 43] on input "text" at bounding box center [254, 43] width 420 height 6
paste input "*******"
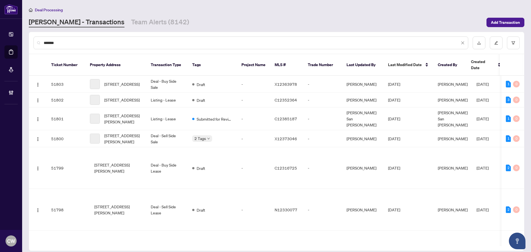
type input "*******"
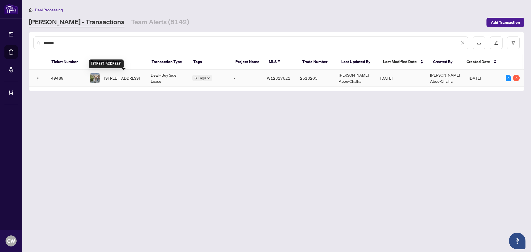
click at [129, 79] on span "[STREET_ADDRESS]" at bounding box center [121, 78] width 35 height 6
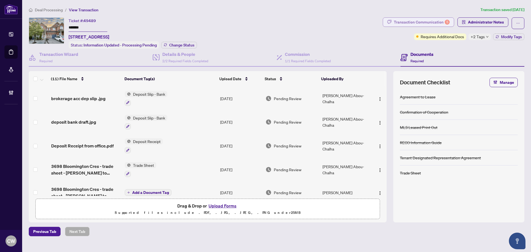
click at [443, 21] on div "Transaction Communication 5" at bounding box center [422, 22] width 56 height 9
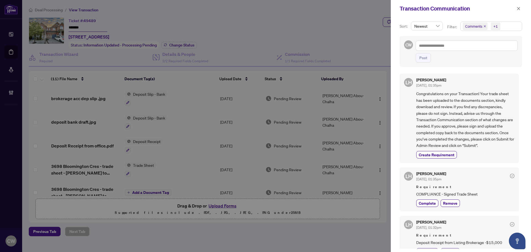
click at [483, 25] on span "Comments" at bounding box center [475, 26] width 25 height 8
click at [464, 49] on span "Select Comments" at bounding box center [465, 49] width 4 height 4
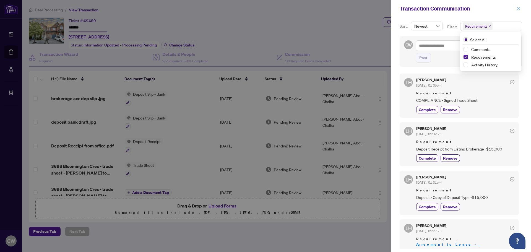
click at [520, 9] on icon "close" at bounding box center [518, 9] width 4 height 4
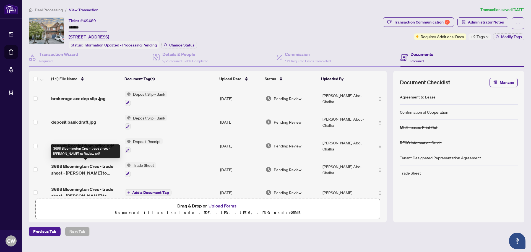
click at [88, 168] on span "3698 Bloomington Cres - trade sheet - [PERSON_NAME] to Review.pdf" at bounding box center [85, 169] width 69 height 13
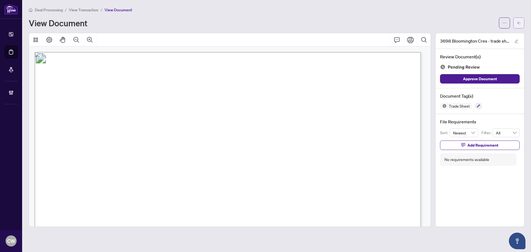
click at [520, 23] on icon "arrow-left" at bounding box center [519, 23] width 4 height 4
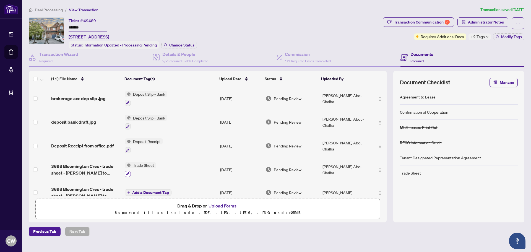
click at [127, 171] on button "button" at bounding box center [128, 174] width 6 height 6
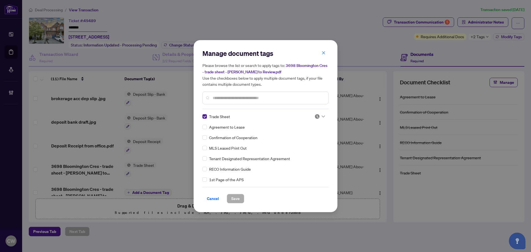
click at [315, 116] on img at bounding box center [317, 117] width 6 height 6
click at [306, 144] on div "Approved" at bounding box center [301, 143] width 35 height 6
click at [236, 195] on span "Save" at bounding box center [235, 198] width 9 height 9
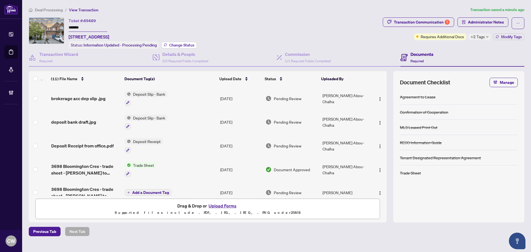
click at [174, 45] on span "Change Status" at bounding box center [181, 45] width 25 height 4
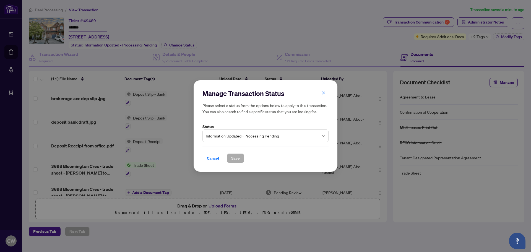
click at [248, 139] on span "Information Updated - Processing Pending" at bounding box center [265, 135] width 119 height 11
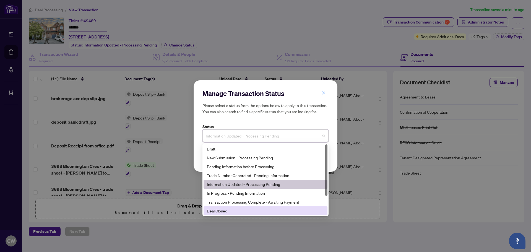
click at [223, 212] on div "Deal Closed" at bounding box center [265, 211] width 117 height 6
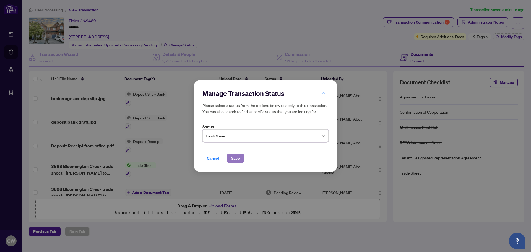
click at [238, 159] on span "Save" at bounding box center [235, 158] width 9 height 9
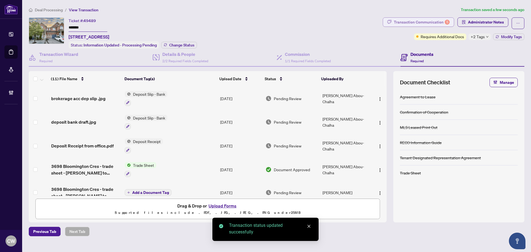
click at [439, 20] on div "Transaction Communication 5" at bounding box center [422, 22] width 56 height 9
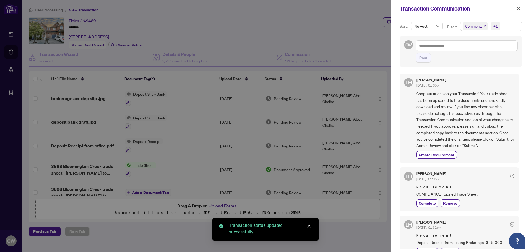
click at [484, 26] on icon "close" at bounding box center [484, 26] width 3 height 3
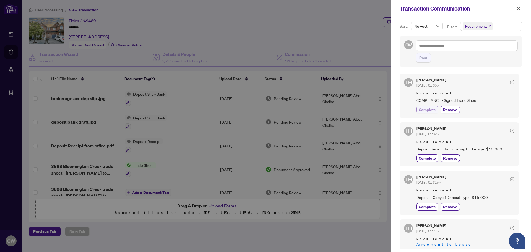
click at [428, 110] on span "Complete" at bounding box center [427, 110] width 17 height 6
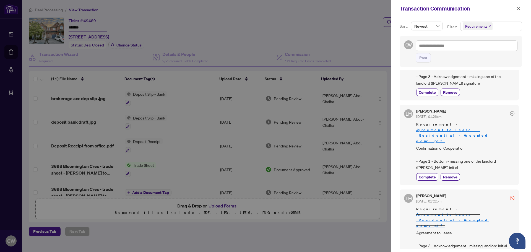
scroll to position [1, 0]
click at [518, 8] on icon "close" at bounding box center [518, 9] width 4 height 4
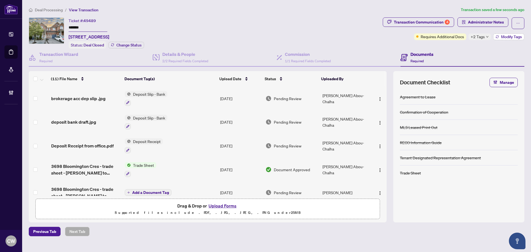
click at [505, 39] on button "Modify Tags" at bounding box center [508, 36] width 31 height 7
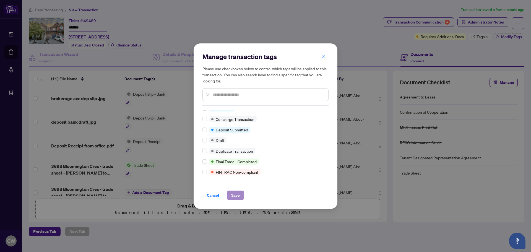
scroll to position [0, 0]
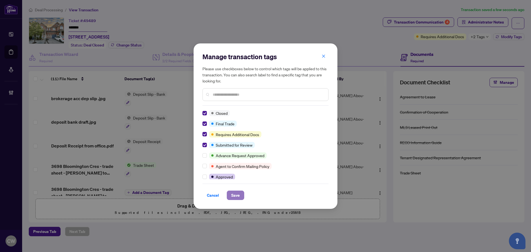
click at [235, 195] on span "Save" at bounding box center [235, 195] width 9 height 9
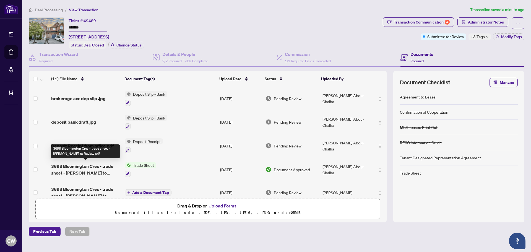
click at [79, 164] on span "3698 Bloomington Cres - trade sheet - [PERSON_NAME] to Review.pdf" at bounding box center [85, 169] width 69 height 13
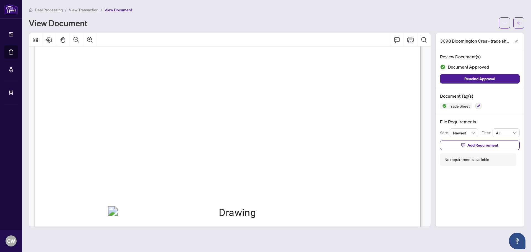
scroll to position [111, 0]
click at [521, 18] on button "button" at bounding box center [518, 22] width 11 height 11
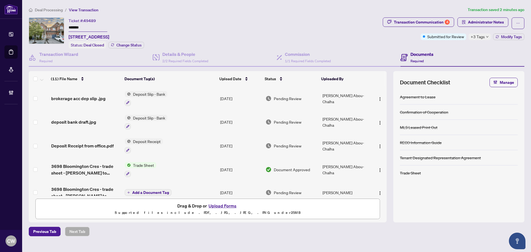
click at [233, 205] on button "Upload Forms" at bounding box center [222, 205] width 31 height 7
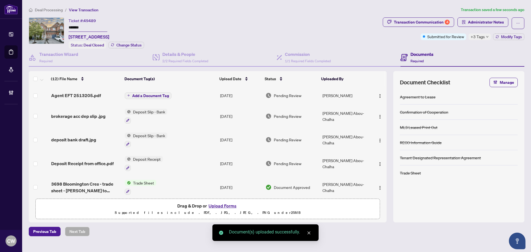
click at [155, 96] on span "Add a Document Tag" at bounding box center [150, 96] width 37 height 4
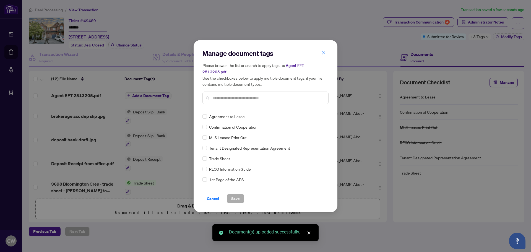
click at [221, 96] on input "text" at bounding box center [268, 98] width 111 height 6
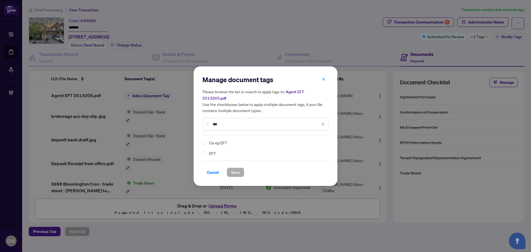
type input "***"
click at [323, 140] on div at bounding box center [319, 143] width 11 height 6
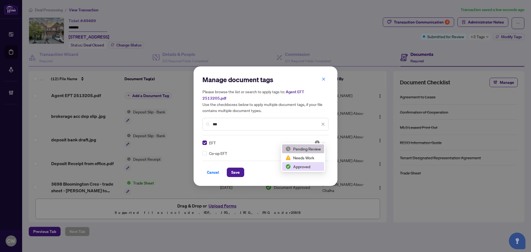
click at [306, 168] on div "Approved" at bounding box center [302, 166] width 35 height 6
click at [235, 168] on span "Save" at bounding box center [235, 172] width 9 height 9
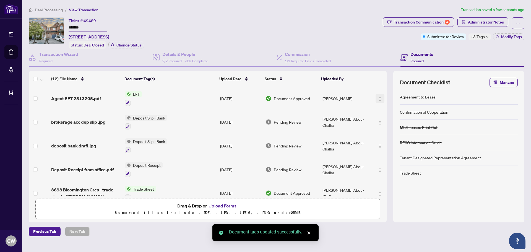
click at [380, 97] on img "button" at bounding box center [380, 99] width 4 height 4
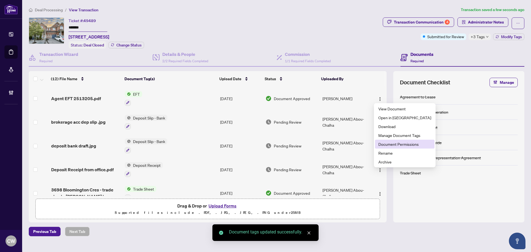
click at [396, 142] on span "Document Permissions" at bounding box center [404, 144] width 53 height 6
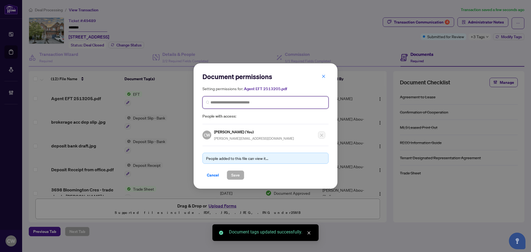
click at [273, 104] on input "search" at bounding box center [267, 103] width 114 height 6
paste input "**********"
type input "**********"
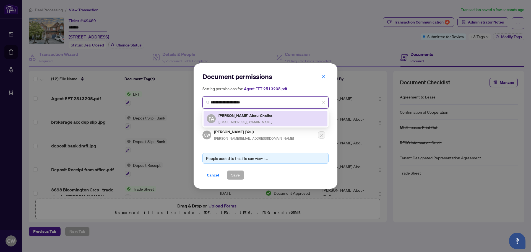
click at [243, 117] on h5 "[PERSON_NAME] Abou-Chalha" at bounding box center [245, 115] width 55 height 6
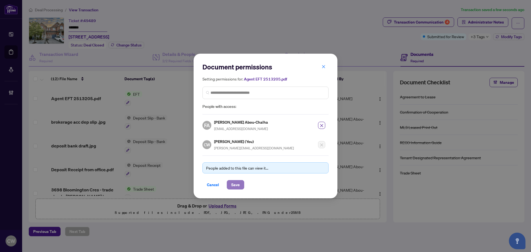
click at [238, 187] on span "Save" at bounding box center [235, 184] width 9 height 9
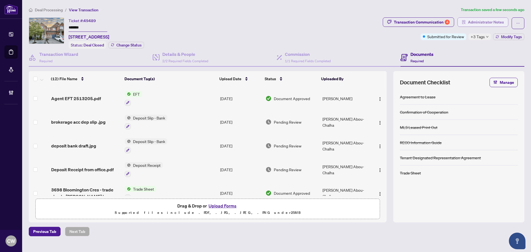
click at [479, 21] on span "Administrator Notes" at bounding box center [486, 22] width 36 height 9
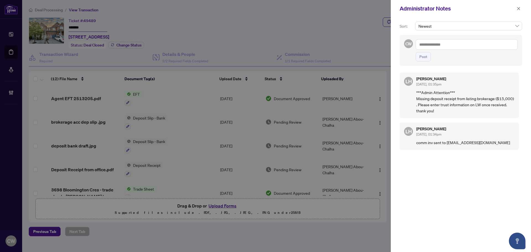
click at [427, 42] on textarea at bounding box center [467, 44] width 102 height 11
paste textarea "**********"
type textarea "**********"
click at [426, 58] on span "Post" at bounding box center [423, 56] width 8 height 9
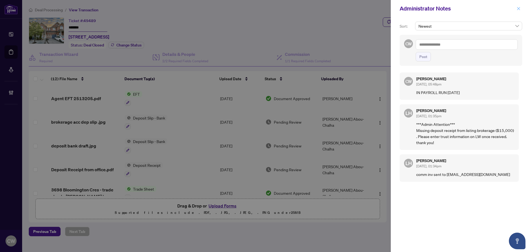
click at [519, 6] on span "button" at bounding box center [518, 8] width 4 height 9
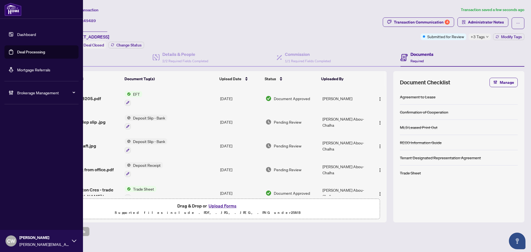
click at [14, 239] on span "CW" at bounding box center [11, 241] width 8 height 8
click at [29, 219] on button "Logout" at bounding box center [41, 219] width 74 height 9
